Goal: Task Accomplishment & Management: Manage account settings

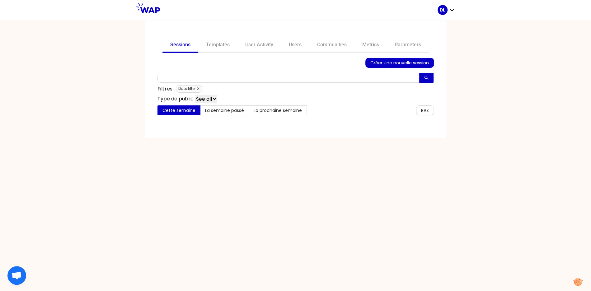
click at [199, 88] on icon "close" at bounding box center [198, 89] width 2 height 2
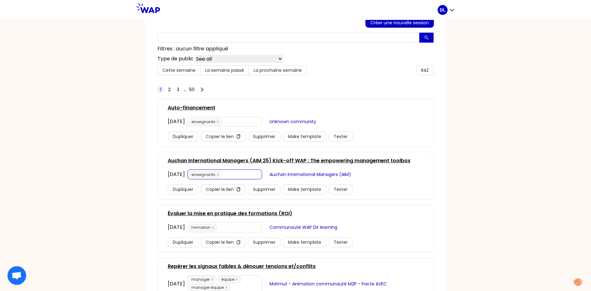
scroll to position [61, 0]
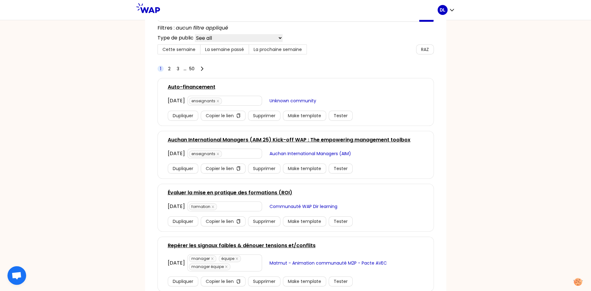
click at [241, 189] on link "Évaluer la mise en pratique des formations (ROI)" at bounding box center [230, 192] width 124 height 7
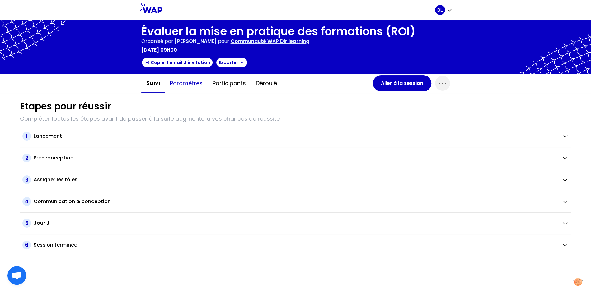
click at [191, 86] on button "Paramètres" at bounding box center [186, 83] width 43 height 19
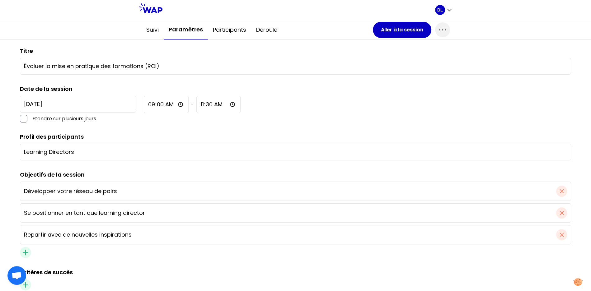
scroll to position [70, 0]
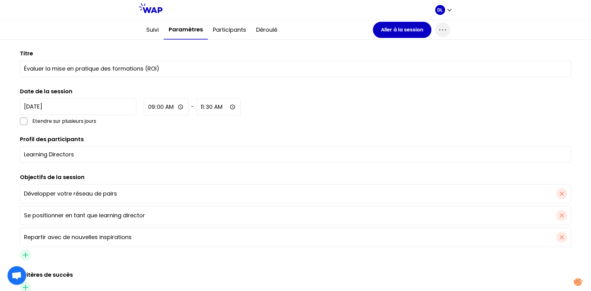
click at [50, 138] on label "Profil des participants" at bounding box center [52, 139] width 64 height 8
copy label "Profil des participants"
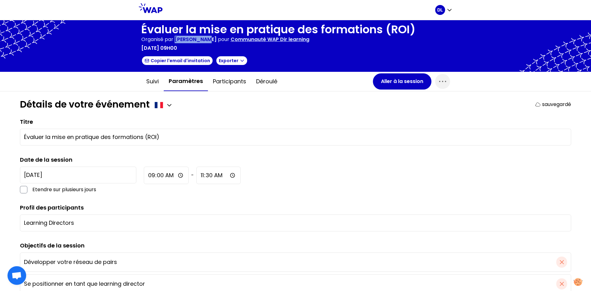
drag, startPoint x: 176, startPoint y: 39, endPoint x: 205, endPoint y: 39, distance: 28.9
click at [205, 39] on span "[PERSON_NAME]" at bounding box center [196, 39] width 42 height 7
click at [444, 80] on icon "button" at bounding box center [442, 82] width 10 height 10
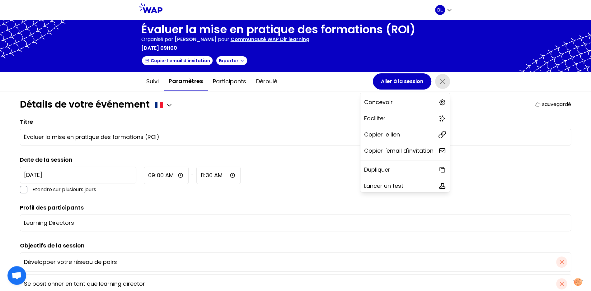
click at [220, 191] on div "[DATE] Etendre sur plusieurs jours 09:00 - 11:30" at bounding box center [295, 180] width 551 height 27
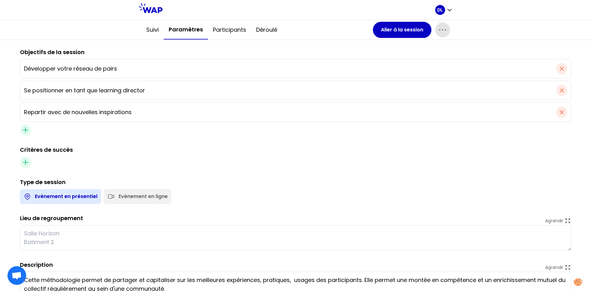
scroll to position [220, 0]
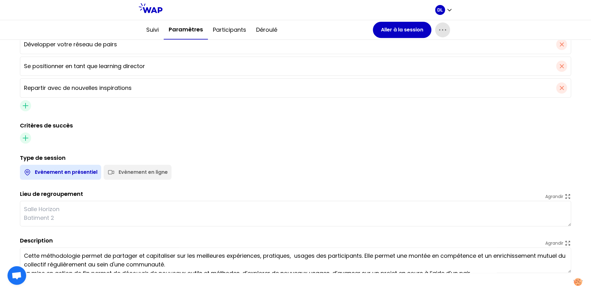
click at [83, 261] on textarea "Cette méthodologie permet de partager et capitaliser sur les meilleures expérie…" at bounding box center [295, 261] width 551 height 26
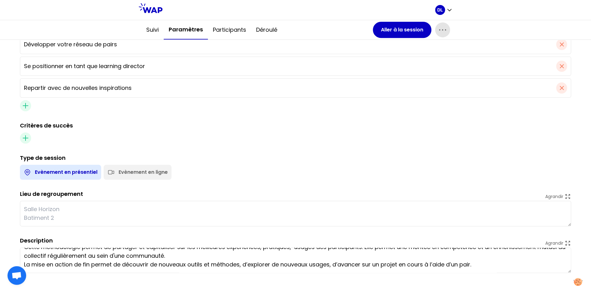
click at [111, 262] on textarea "Cette méthodologie permet de partager et capitaliser sur les meilleures expérie…" at bounding box center [295, 261] width 551 height 26
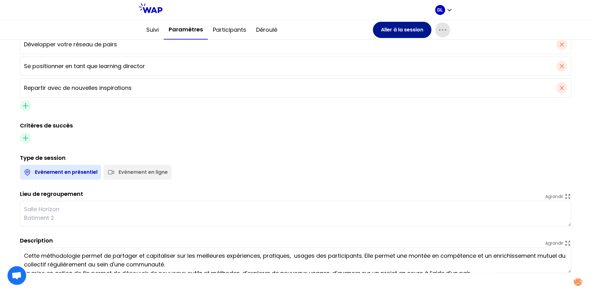
click at [390, 32] on button "Aller à la session" at bounding box center [402, 30] width 58 height 16
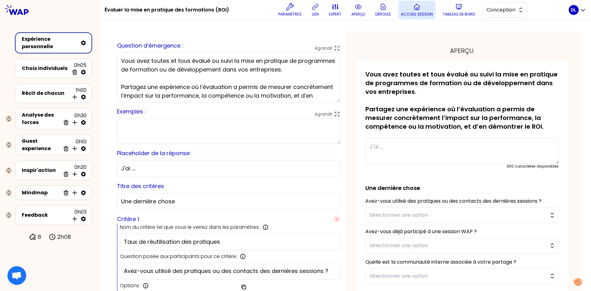
click at [414, 14] on p "Accueil session" at bounding box center [417, 14] width 32 height 5
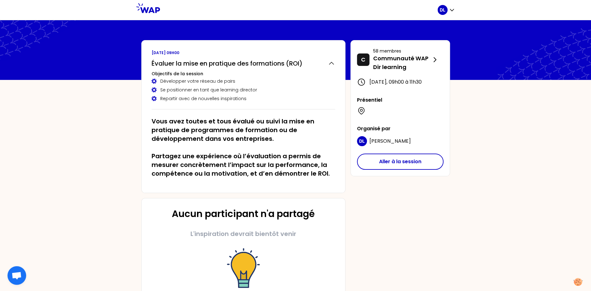
scroll to position [26, 0]
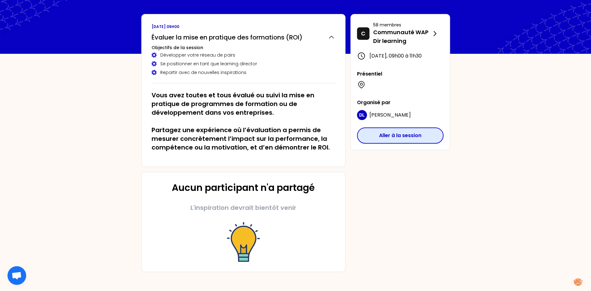
click at [385, 137] on button "Aller à la session" at bounding box center [400, 136] width 87 height 16
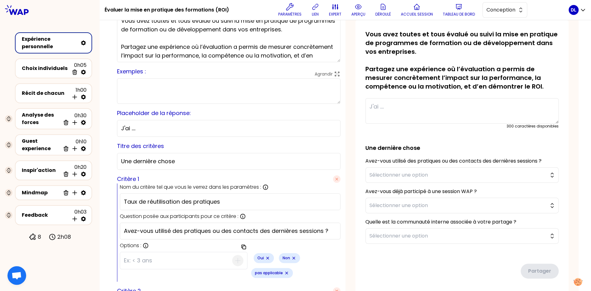
scroll to position [89, 0]
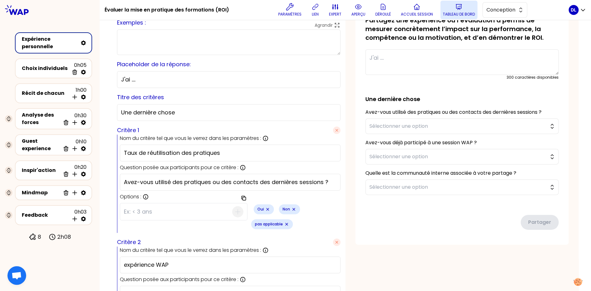
click at [455, 12] on p "Tableau de bord" at bounding box center [459, 14] width 32 height 5
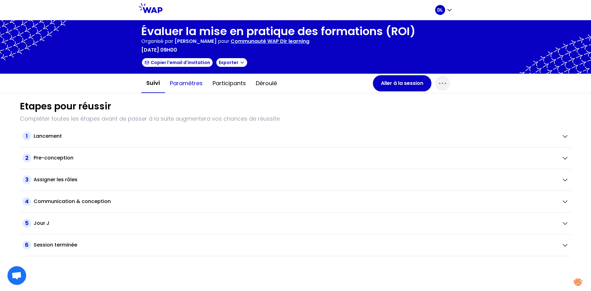
click at [179, 84] on button "Paramètres" at bounding box center [186, 83] width 43 height 19
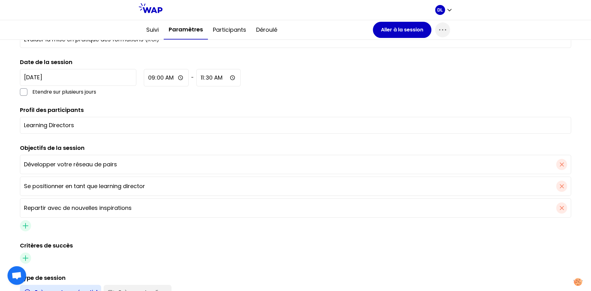
scroll to position [217, 0]
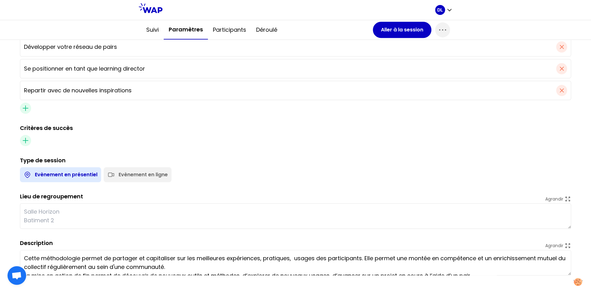
click at [63, 194] on label "Lieu de regroupement" at bounding box center [51, 197] width 63 height 8
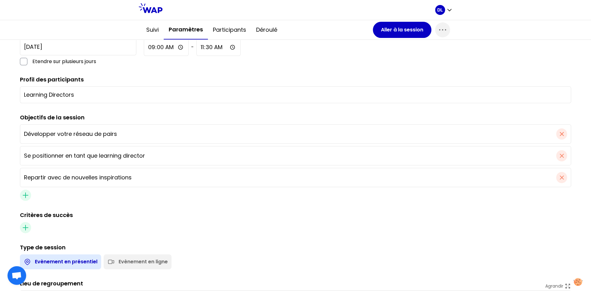
scroll to position [220, 0]
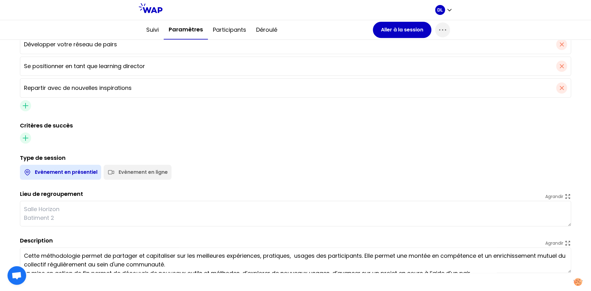
click at [46, 210] on textarea at bounding box center [295, 214] width 551 height 26
click at [121, 169] on div "Evènement en ligne" at bounding box center [143, 172] width 49 height 7
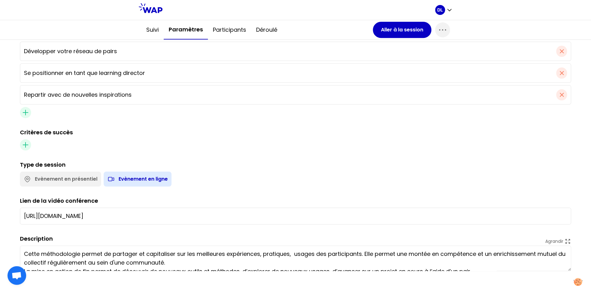
scroll to position [211, 0]
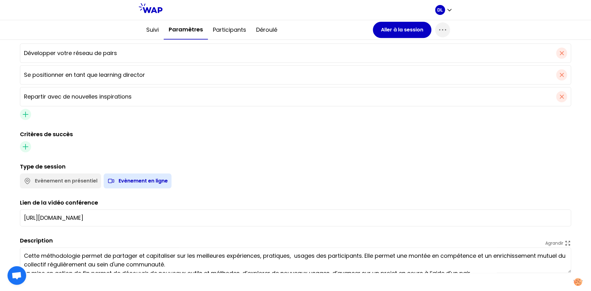
click at [133, 264] on textarea "Cette méthodologie permet de partager et capitaliser sur les meilleures expérie…" at bounding box center [295, 261] width 551 height 26
click at [23, 237] on label "Description" at bounding box center [36, 241] width 33 height 8
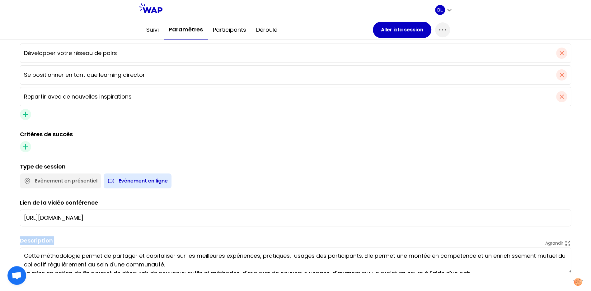
click at [23, 237] on label "Description" at bounding box center [36, 241] width 33 height 8
copy label "Description"
